Goal: Transaction & Acquisition: Purchase product/service

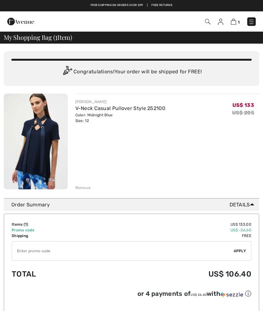
click at [84, 189] on div "Remove" at bounding box center [82, 188] width 15 height 6
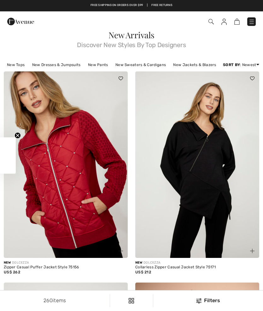
checkbox input "true"
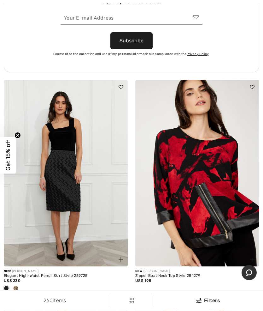
scroll to position [2726, 0]
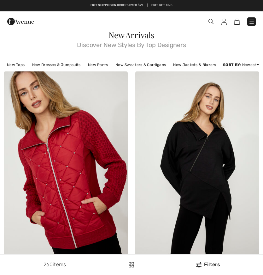
checkbox input "true"
